Goal: Download file/media

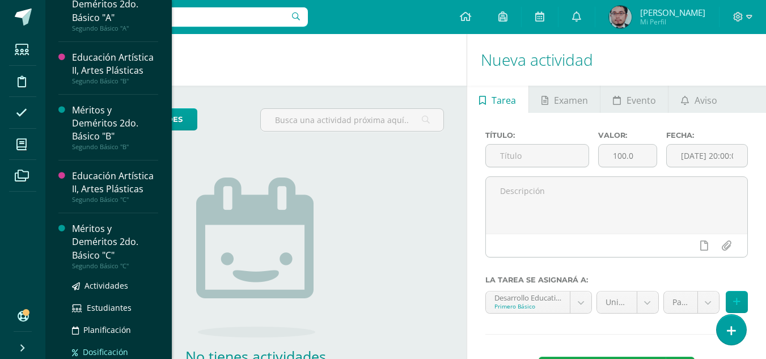
scroll to position [681, 0]
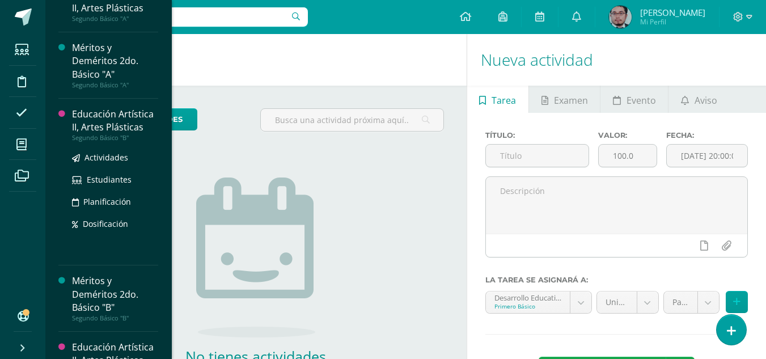
click at [104, 118] on div "Educación Artística II, Artes Plásticas" at bounding box center [115, 121] width 86 height 26
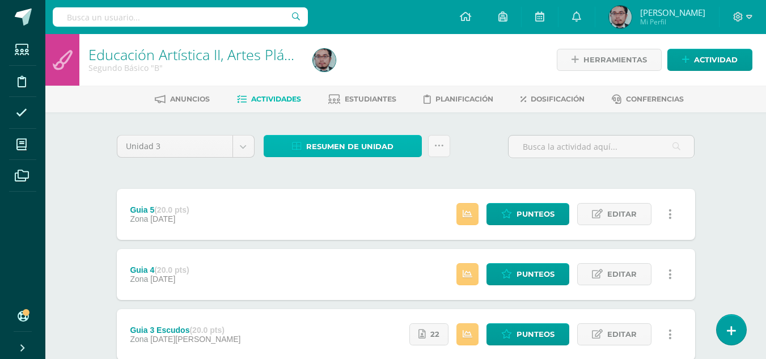
click at [362, 147] on span "Resumen de unidad" at bounding box center [349, 146] width 87 height 21
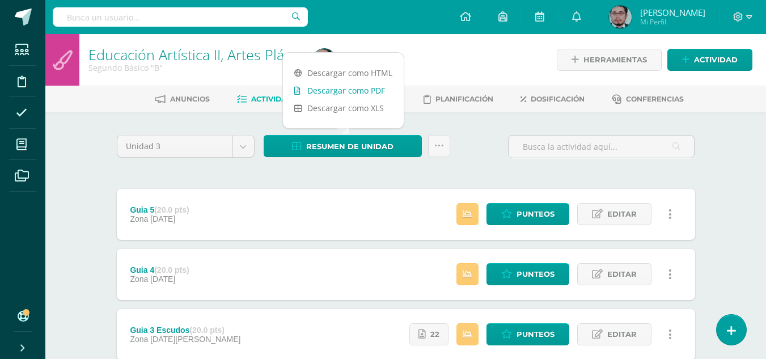
click at [356, 90] on link "Descargar como PDF" at bounding box center [343, 91] width 121 height 18
